Goal: Task Accomplishment & Management: Use online tool/utility

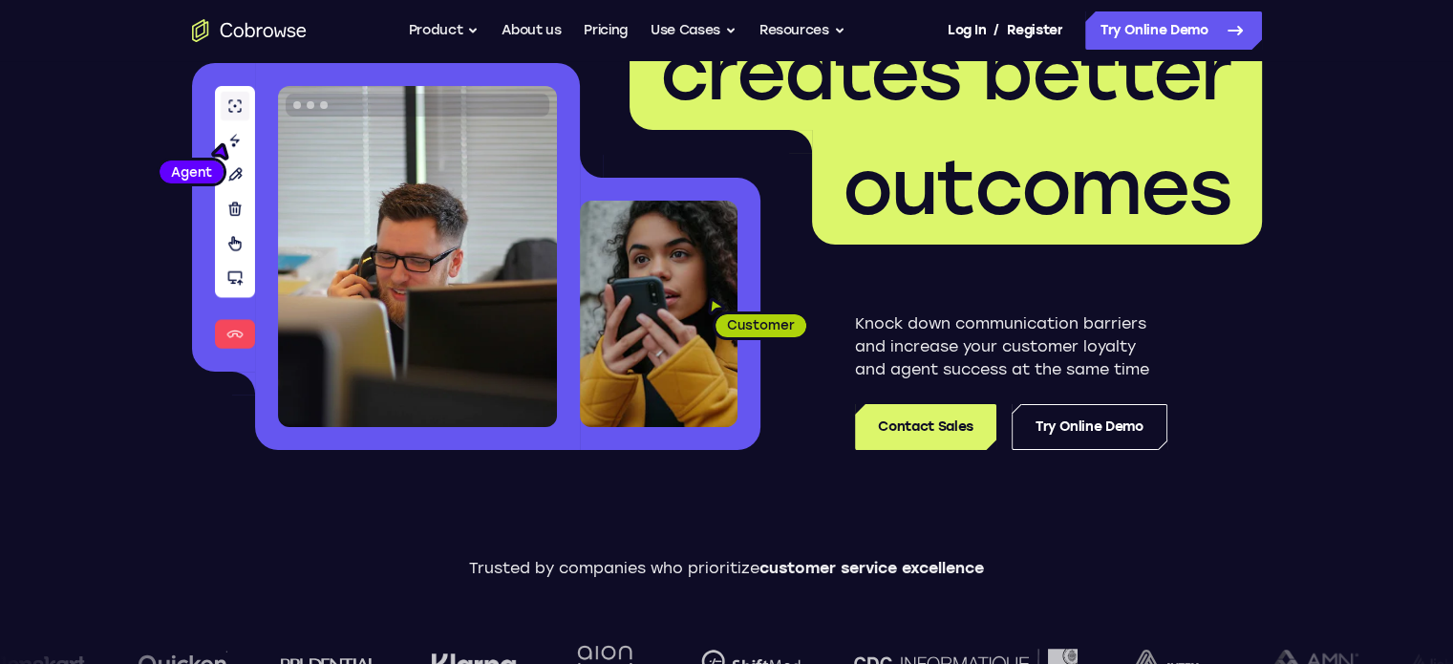
scroll to position [202, 0]
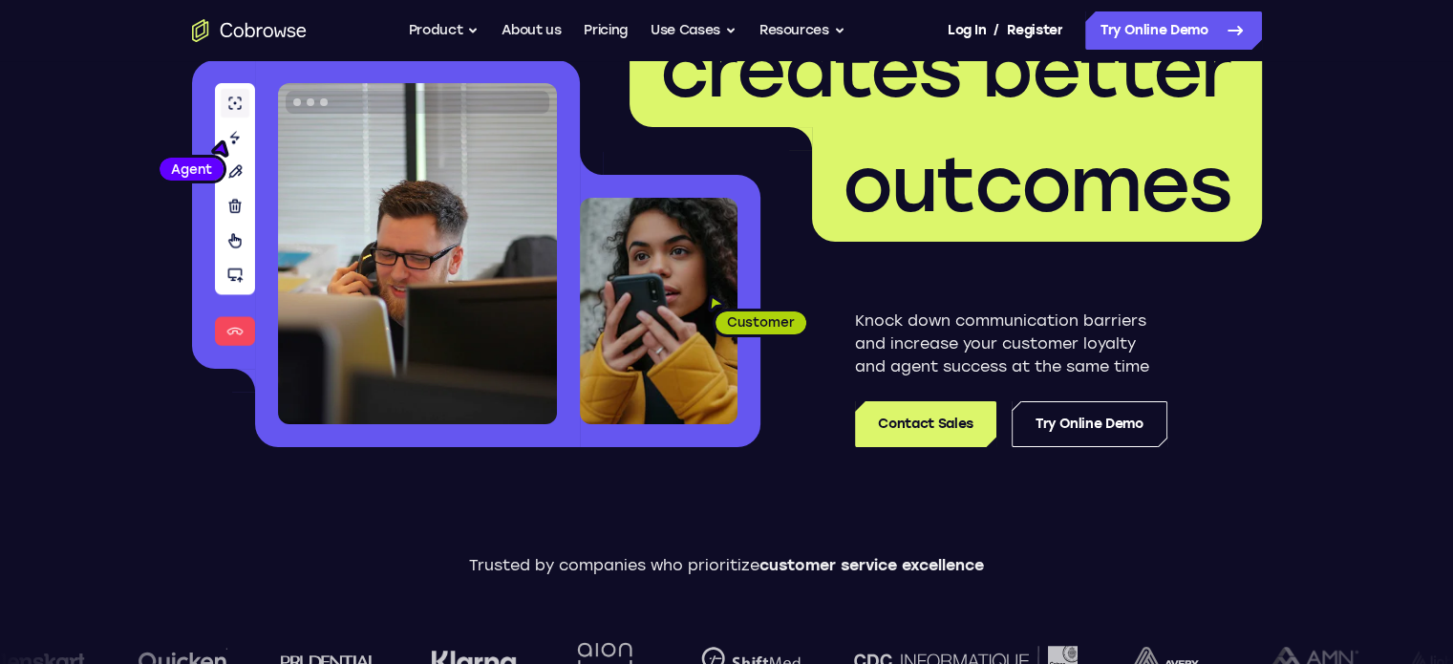
drag, startPoint x: 1131, startPoint y: 73, endPoint x: 1313, endPoint y: 346, distance: 328.1
click at [1313, 346] on header "Better communication creates better outcomes Customer Agent Agent Knock down co…" at bounding box center [727, 180] width 1223 height 641
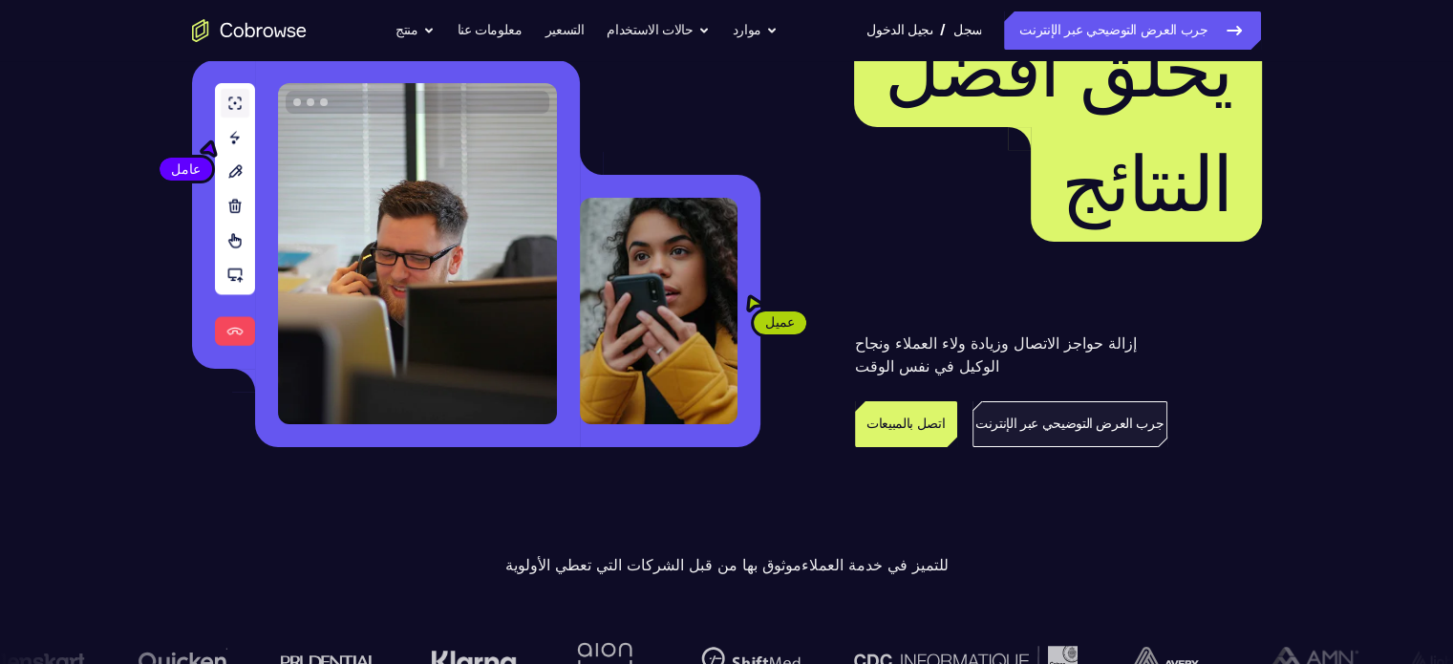
click at [1119, 424] on font "جرب العرض التوضيحي عبر الإنترنت" at bounding box center [1070, 424] width 188 height 16
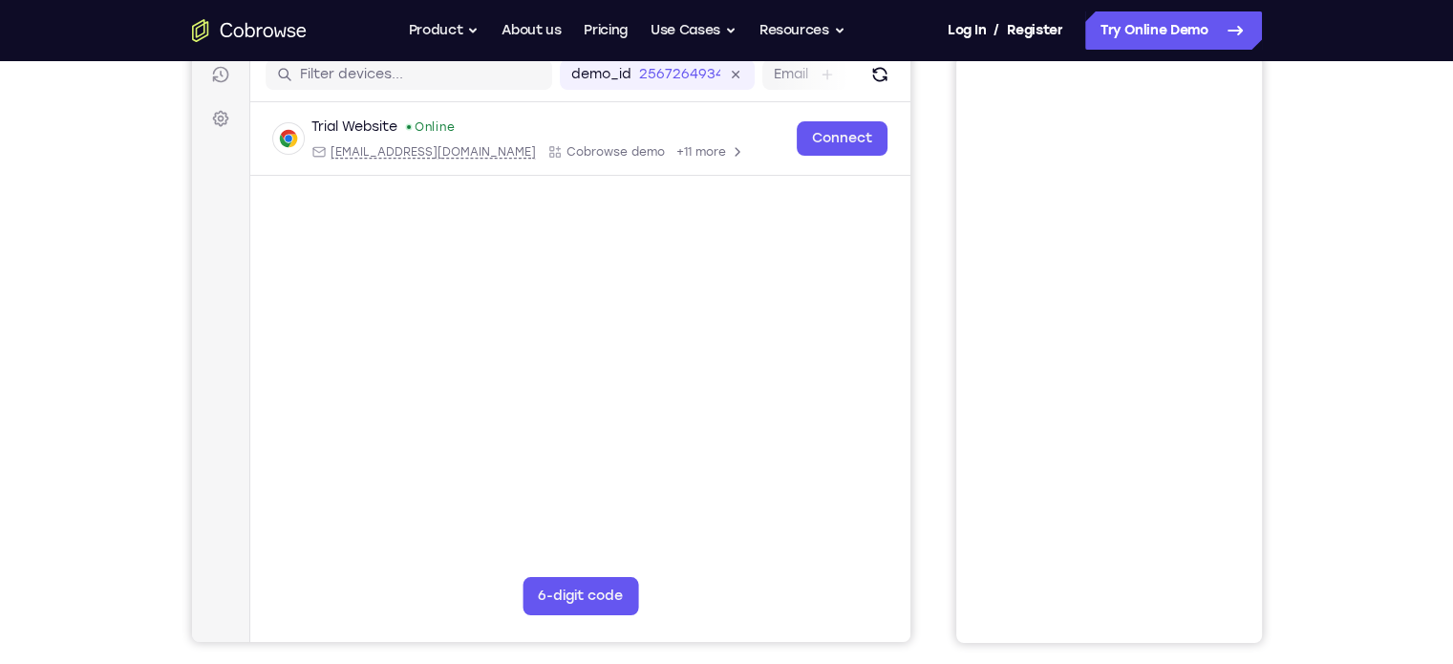
scroll to position [247, 0]
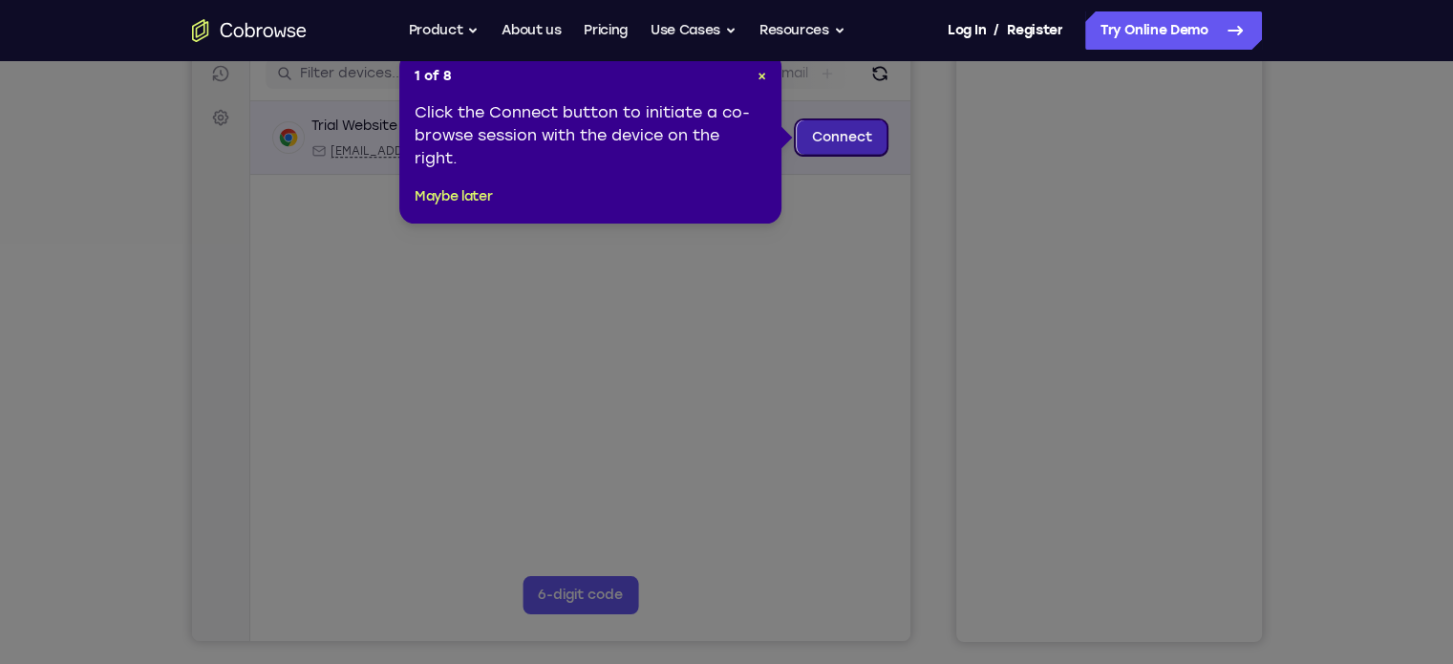
click at [848, 131] on link "Connect" at bounding box center [841, 137] width 91 height 34
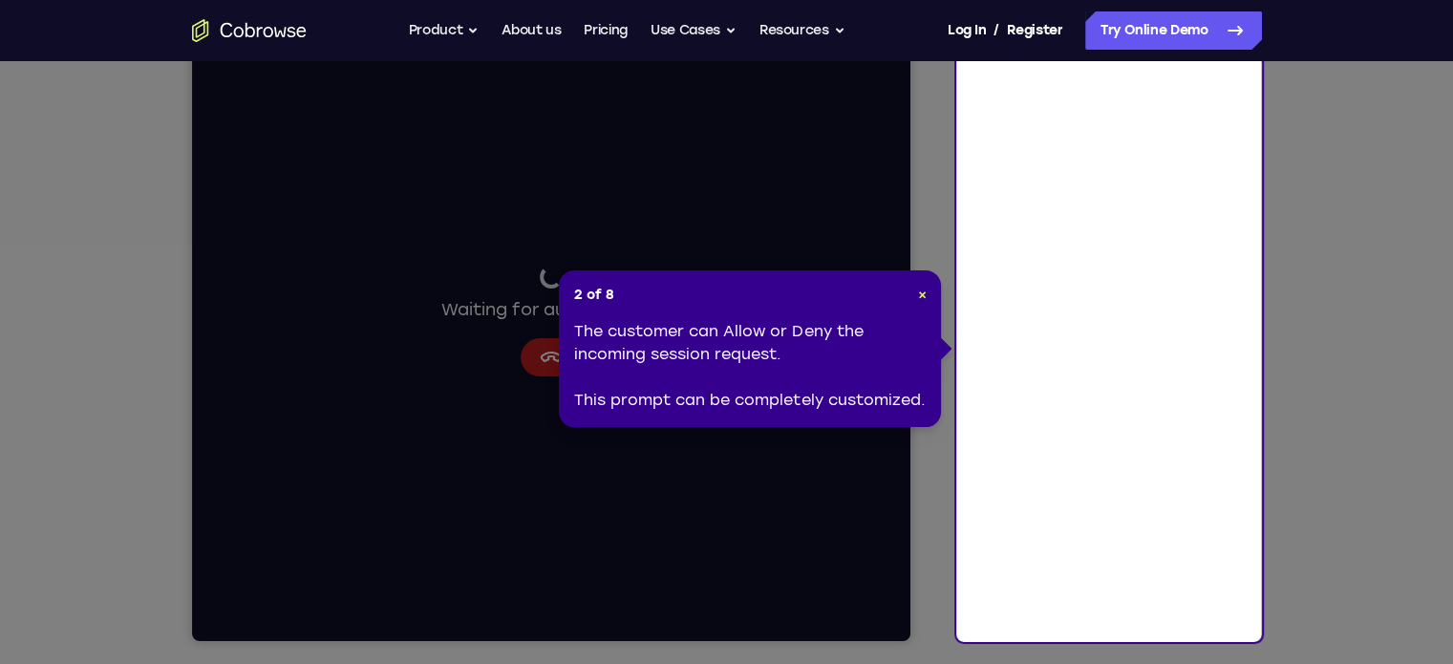
click at [569, 358] on div "2 of 8 × The customer can Allow or Deny the incoming session request. This prom…" at bounding box center [750, 348] width 382 height 157
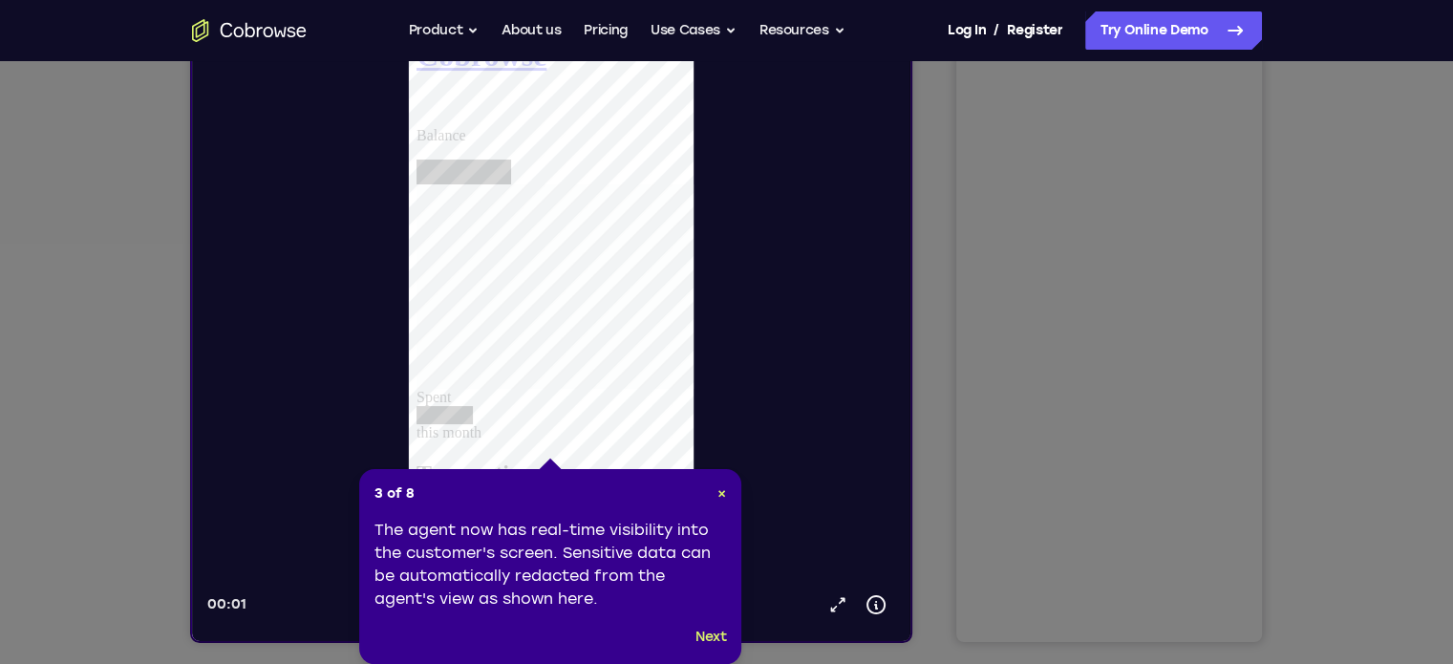
scroll to position [0, 0]
click at [726, 498] on div "3 of 8 × The agent now has real-time visibility into the customer's screen. Sen…" at bounding box center [550, 566] width 382 height 195
click at [721, 496] on span "×" at bounding box center [722, 493] width 9 height 16
